Goal: Communication & Community: Answer question/provide support

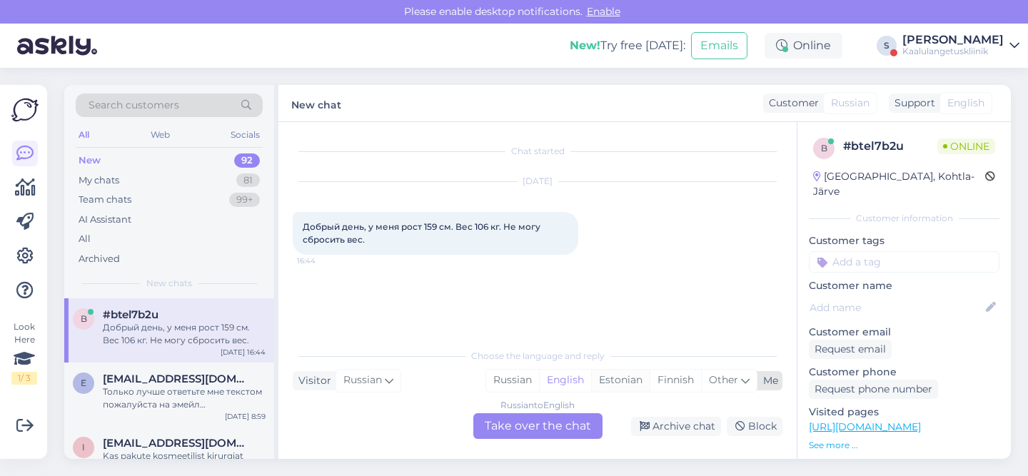
click at [631, 379] on div "Estonian" at bounding box center [620, 380] width 59 height 21
click at [538, 429] on div "Russian to Estonian Take over the chat" at bounding box center [537, 426] width 129 height 26
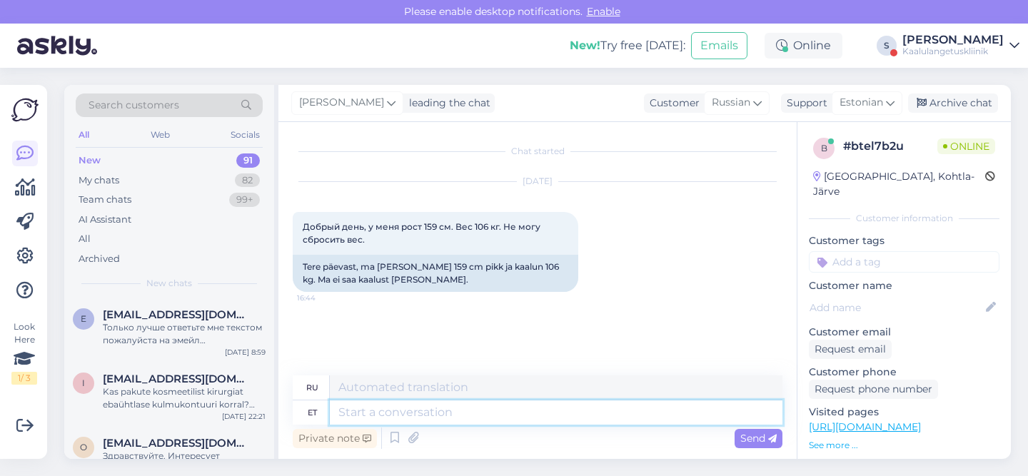
click at [460, 421] on textarea at bounding box center [556, 412] width 452 height 24
type textarea "tere,"
type textarea "привет,"
type textarea "tere, kas s"
type textarea "привет, это"
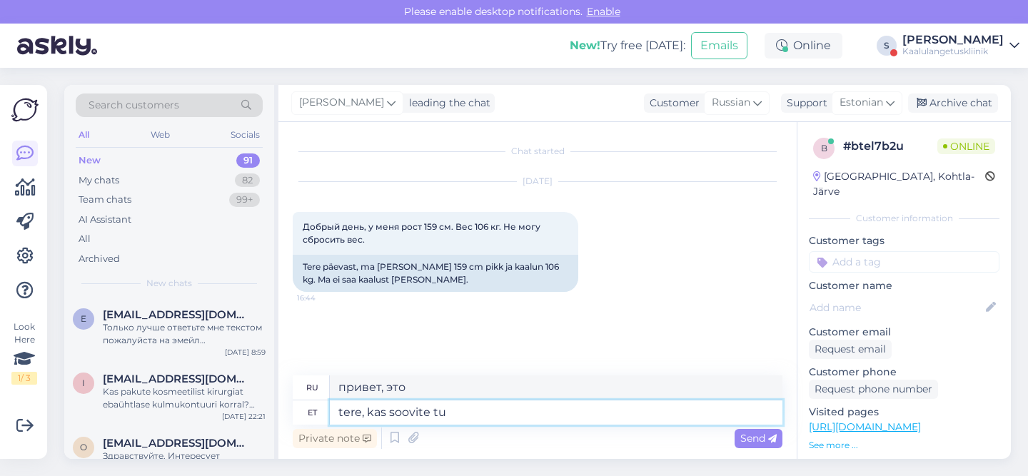
type textarea "tere, kas soovite tul"
type textarea "привет, ты хотел бы"
type textarea "tere, kas soovite tulla k"
type textarea "Здравствуйте, хотите приехать?"
type textarea "tere, kas soovite tulla kirurgi k"
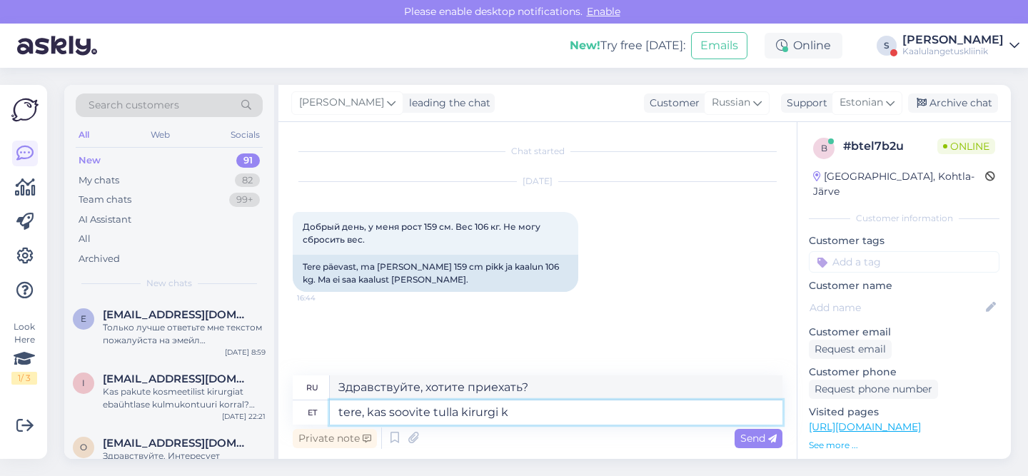
type textarea "Здравствуйте, вы хотите записаться на прием к хирургу?"
type textarea "tere, kas soovite tulla kirurgi konsultatsioonile?"
type textarea "Здравствуйте, хотите ли вы прийти на консультацию к хирургу?"
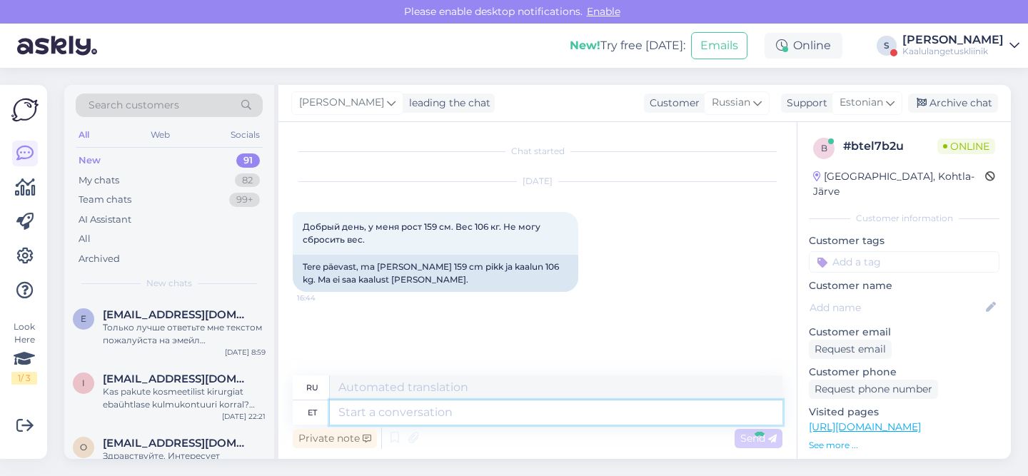
scroll to position [44, 0]
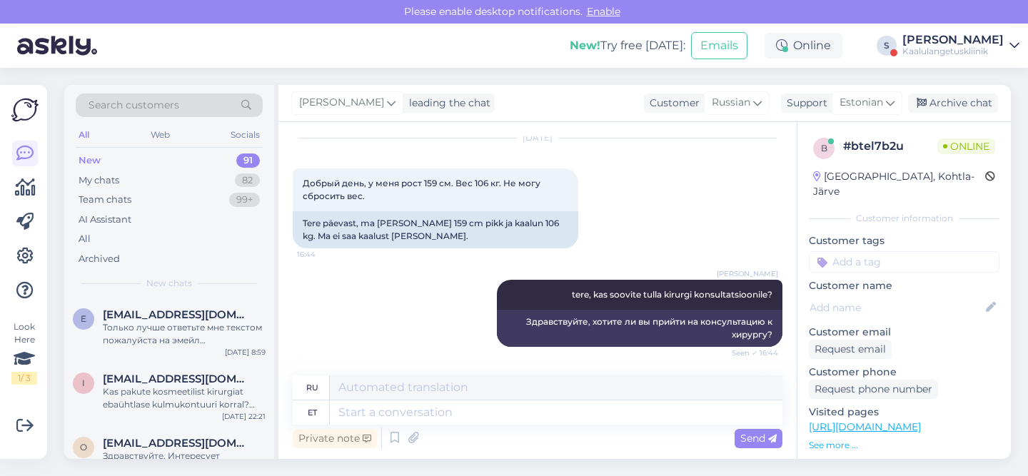
click at [1018, 49] on icon at bounding box center [1014, 45] width 10 height 11
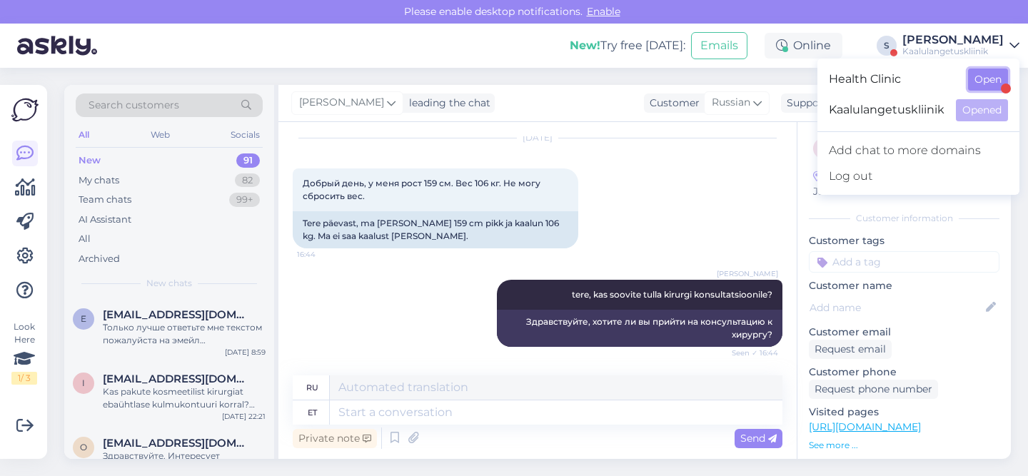
click at [983, 87] on button "Open" at bounding box center [988, 80] width 40 height 22
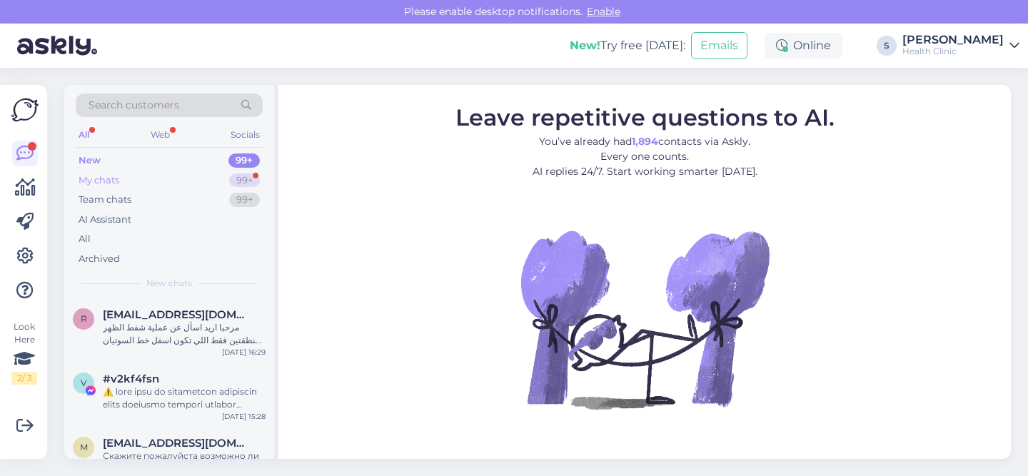
click at [156, 183] on div "My chats 99+" at bounding box center [169, 181] width 187 height 20
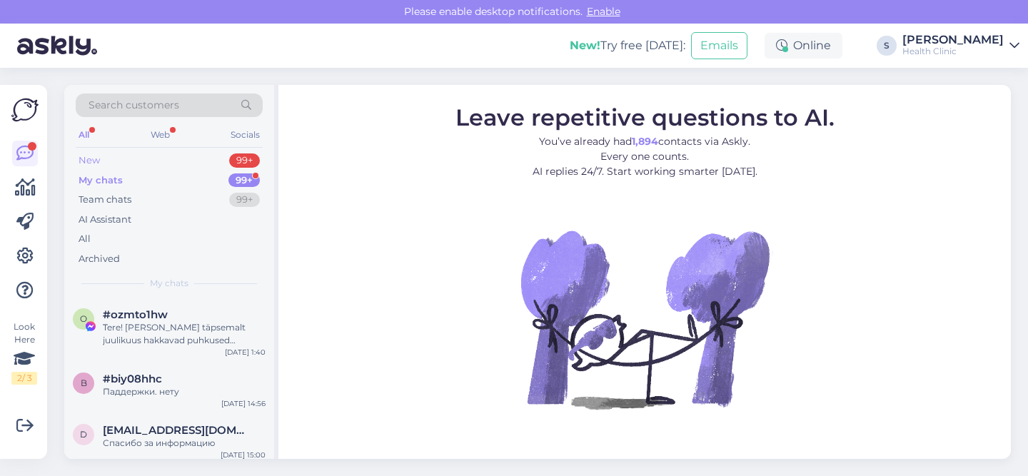
click at [131, 166] on div "New 99+" at bounding box center [169, 161] width 187 height 20
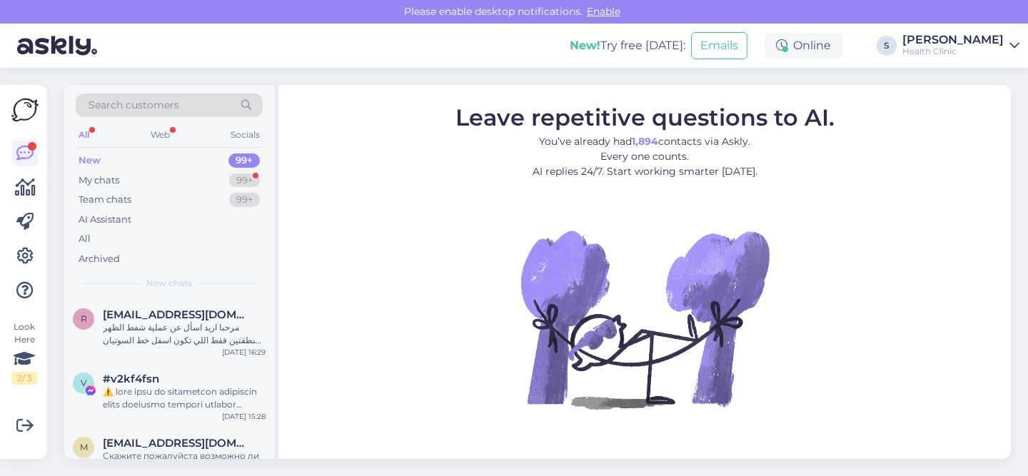
click at [1008, 56] on link "Stella Health Clinic" at bounding box center [960, 45] width 117 height 23
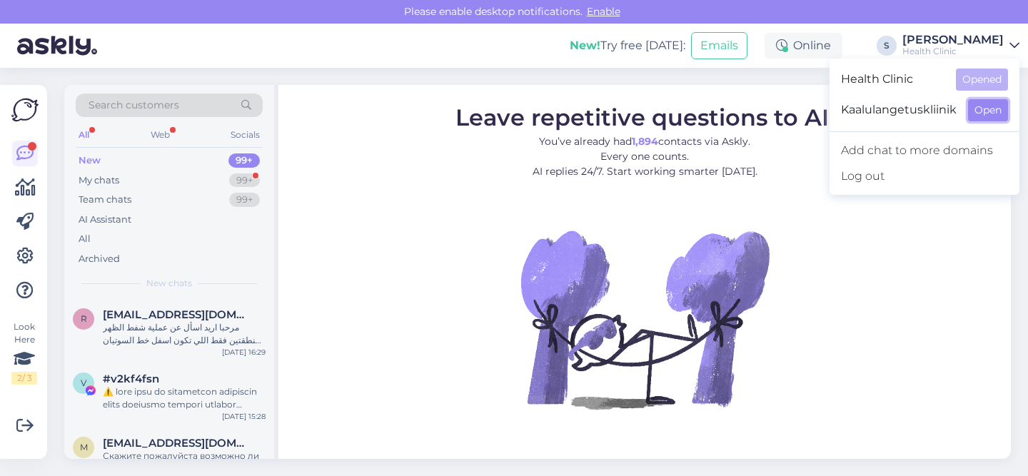
click at [986, 110] on button "Open" at bounding box center [988, 110] width 40 height 22
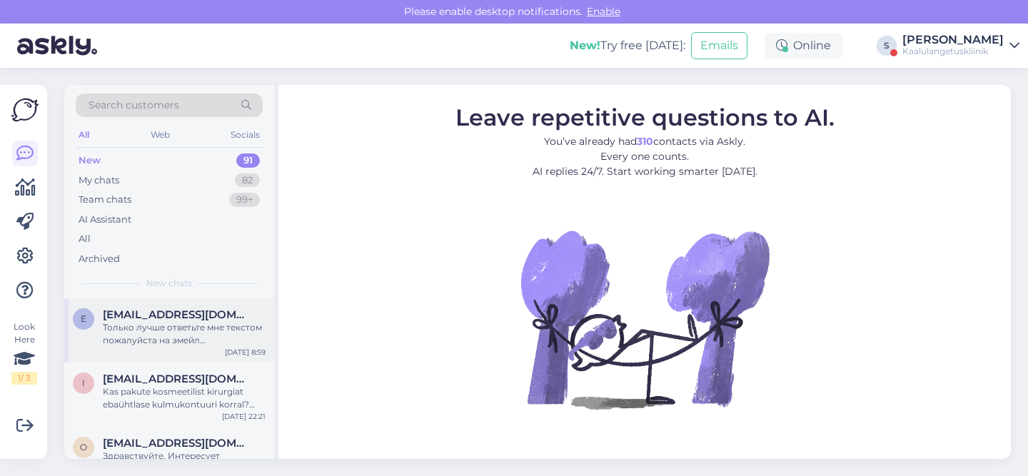
click at [223, 334] on div "Только лучше ответьте мне текстом пожалуйста на эмейл [EMAIL_ADDRESS][DOMAIN_NA…" at bounding box center [184, 334] width 163 height 26
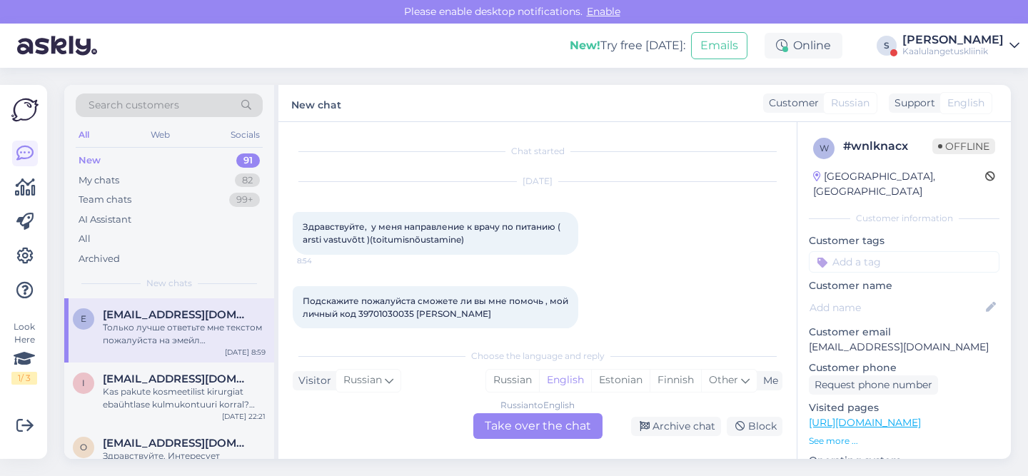
scroll to position [178, 0]
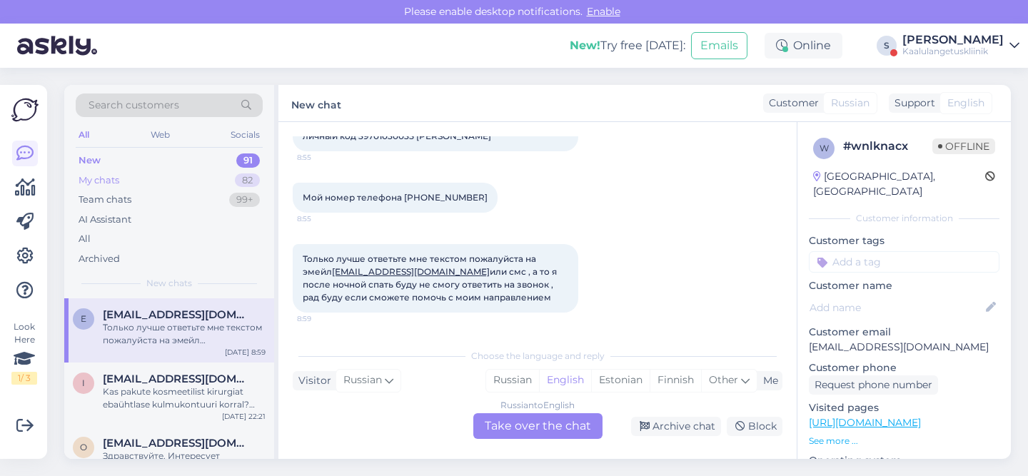
click at [138, 184] on div "My chats 82" at bounding box center [169, 181] width 187 height 20
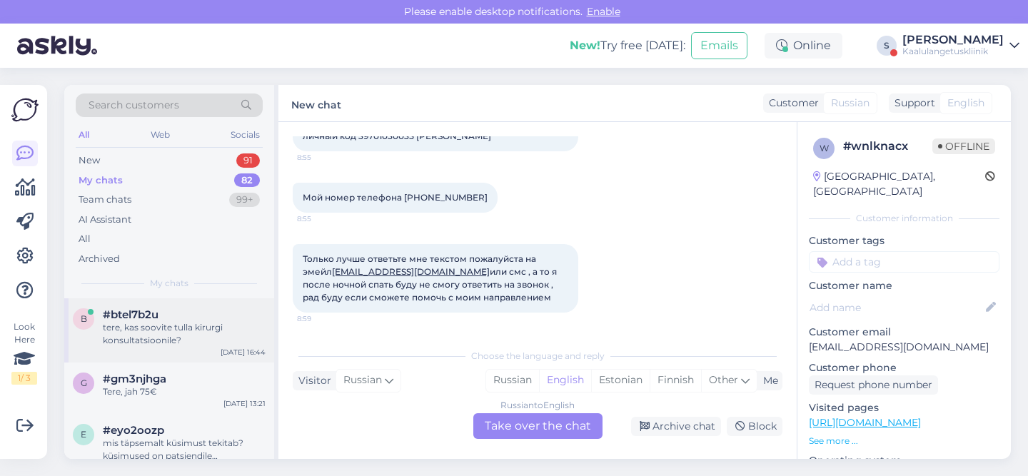
click at [163, 336] on div "tere, kas soovite tulla kirurgi konsultatsioonile?" at bounding box center [184, 334] width 163 height 26
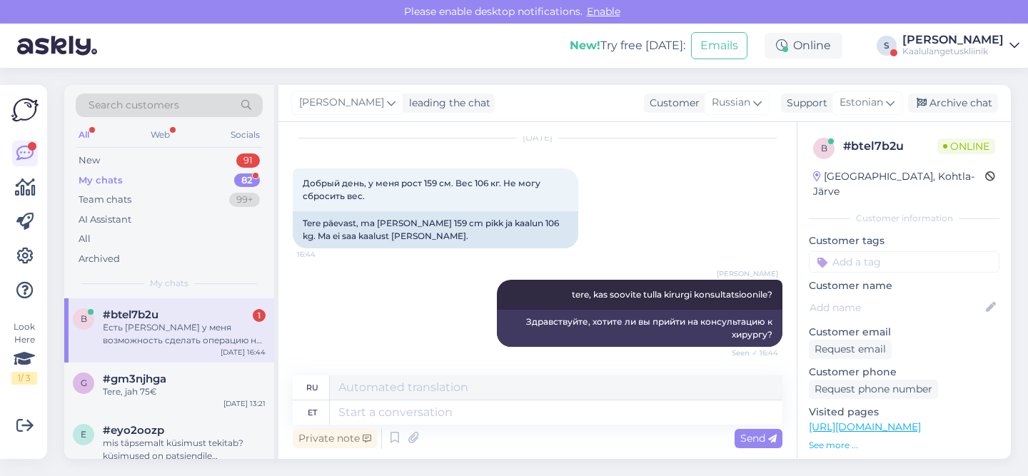
scroll to position [181, 0]
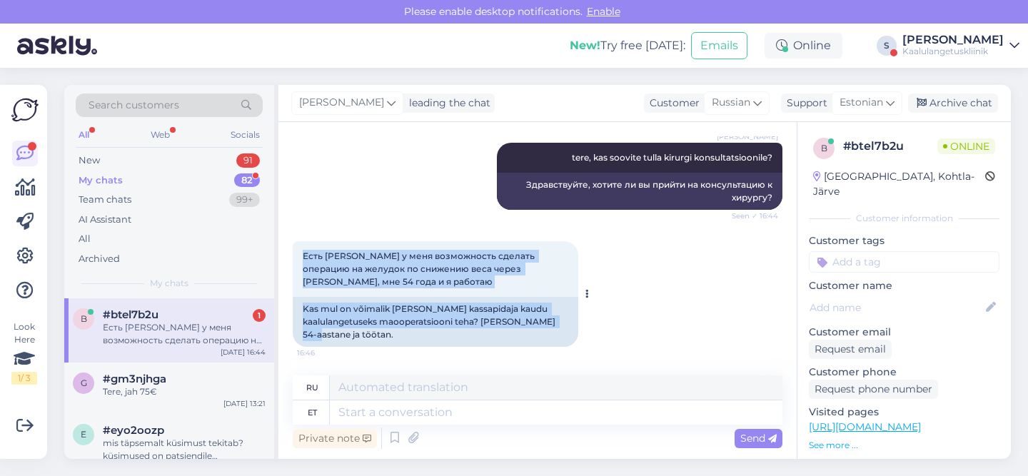
drag, startPoint x: 335, startPoint y: 318, endPoint x: 318, endPoint y: 266, distance: 54.2
click at [300, 250] on div "Есть [PERSON_NAME] у меня возможность сделать операцию на желудок по снижению в…" at bounding box center [435, 294] width 285 height 106
copy div "Есть [PERSON_NAME] у меня возможность сделать операцию на желудок по снижению в…"
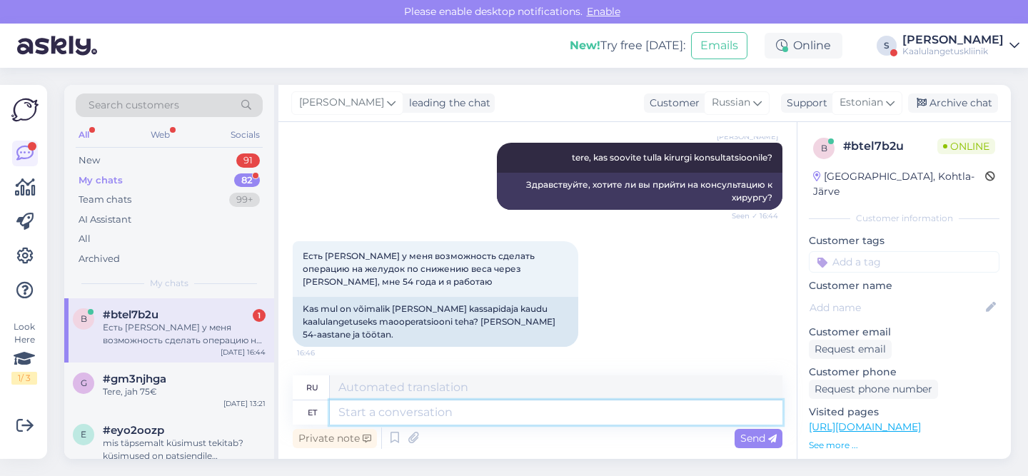
click at [432, 413] on textarea at bounding box center [556, 412] width 452 height 24
type textarea "kahjuks ei"
type textarea "к сожалению, нет"
type textarea "kahjuks ei tee me"
type textarea "к сожалению, мы не"
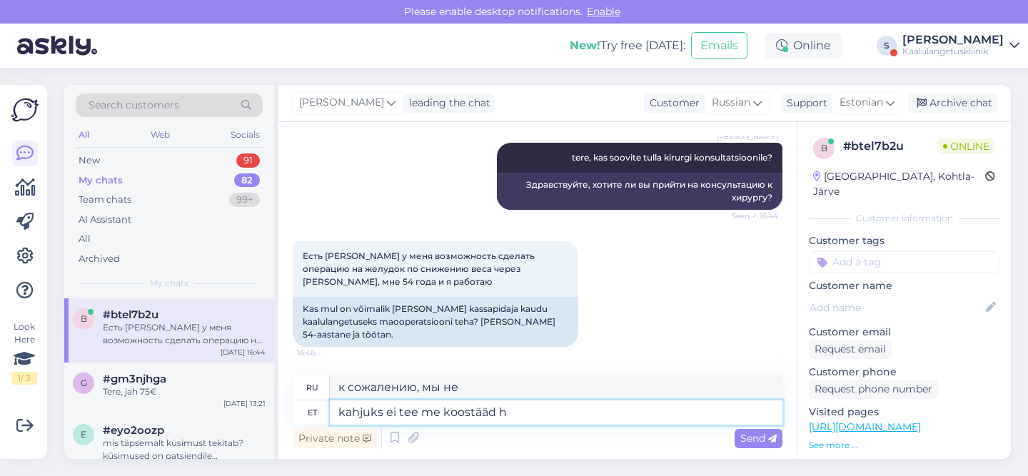
type textarea "kahjuks ei tee me koostääd ha"
type textarea "К сожалению, мы не делаем этого вместе."
type textarea "kahjuks ei tee me koostääd haigekassaga"
type textarea "К сожалению, мы не сотрудничаем с фондом обязательного медицинского страхования."
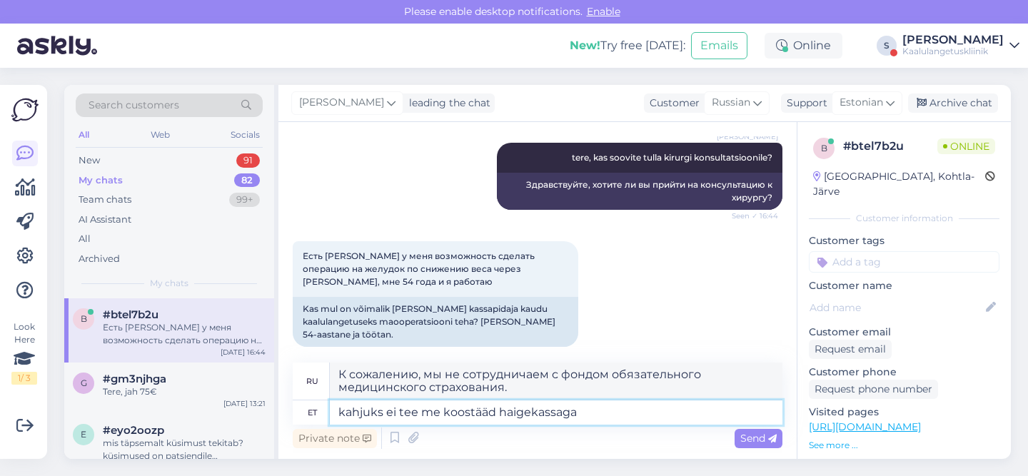
type textarea "kahjuks ei tee me koostääd haigekassaga"
click at [750, 441] on span "Send" at bounding box center [758, 438] width 36 height 13
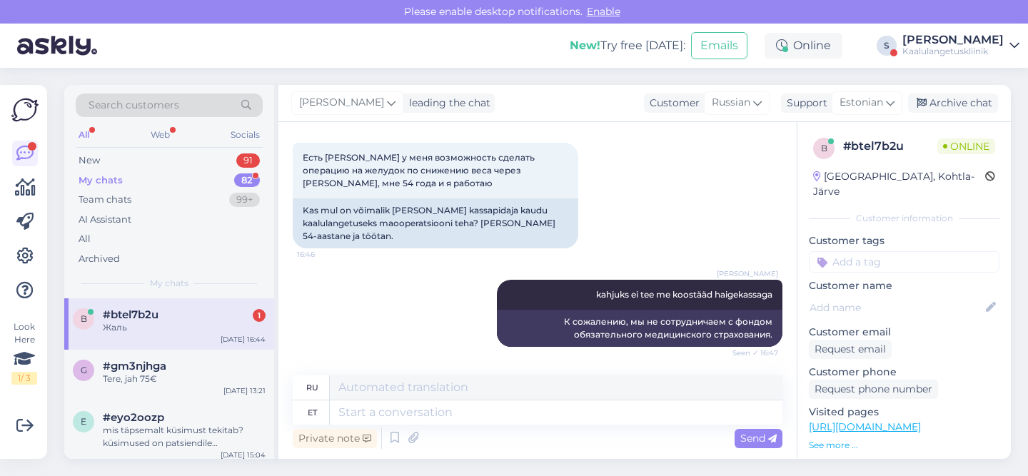
scroll to position [365, 0]
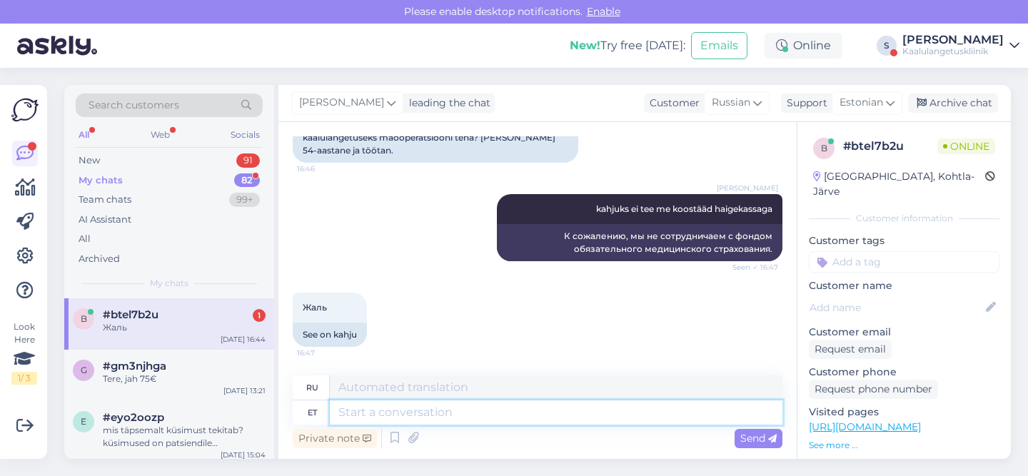
click at [372, 420] on textarea at bounding box center [556, 412] width 452 height 24
type textarea "täname t"
type textarea "Спасибо"
type textarea "täname teid kirja e"
type textarea "благодарственное письмо"
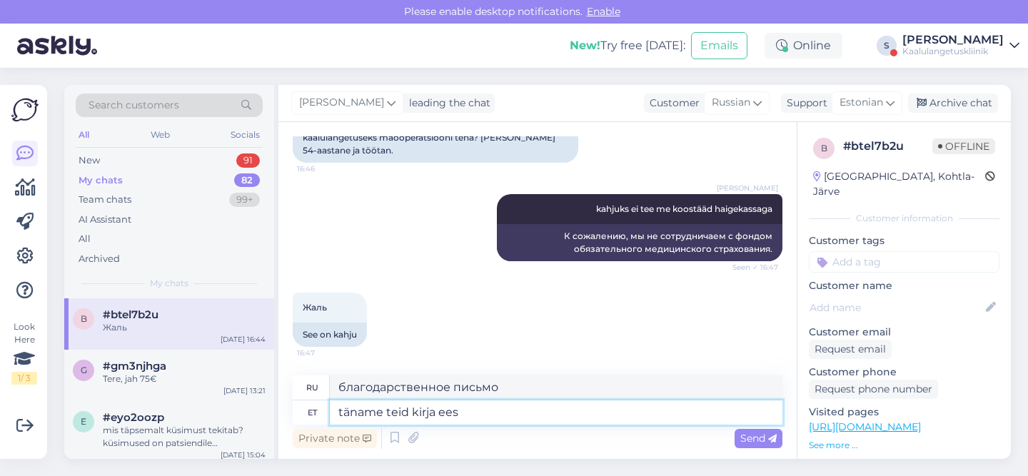
type textarea "täname teid kirja eest"
type textarea "спасибо за ваше письмо"
